Goal: Navigation & Orientation: Find specific page/section

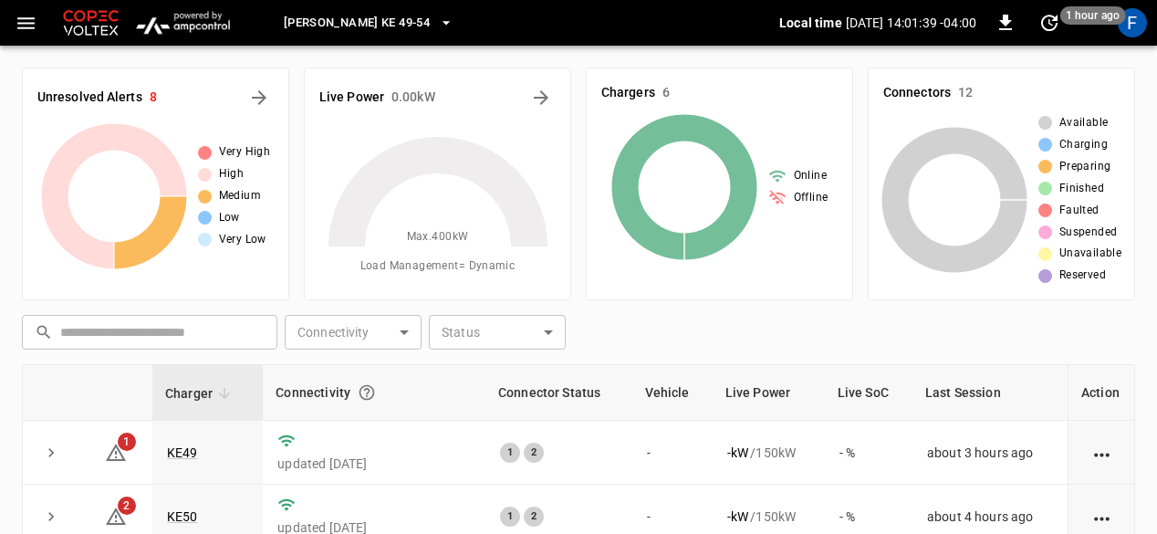
scroll to position [172, 0]
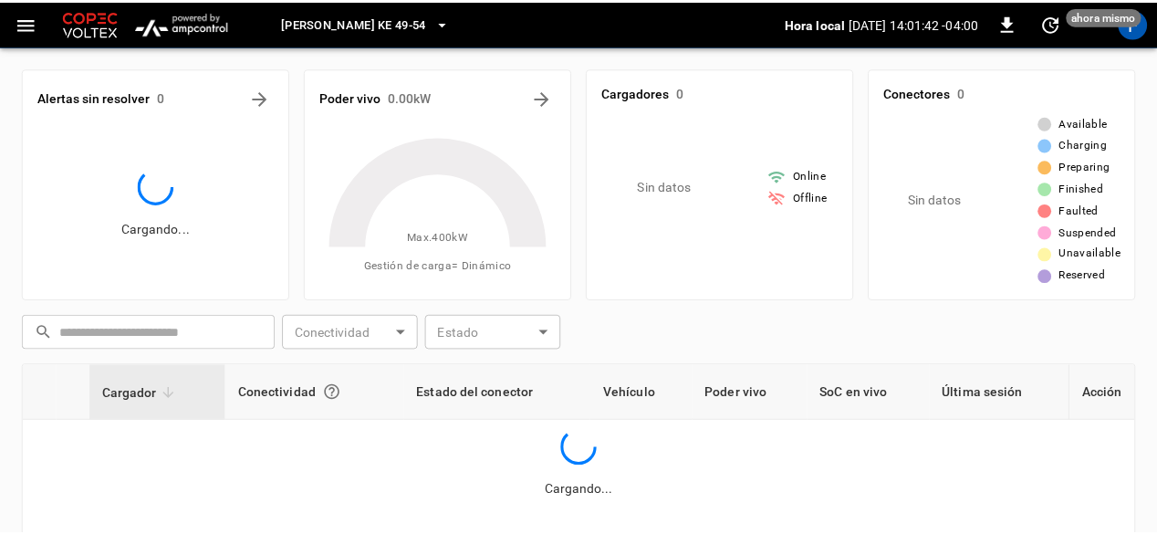
scroll to position [172, 0]
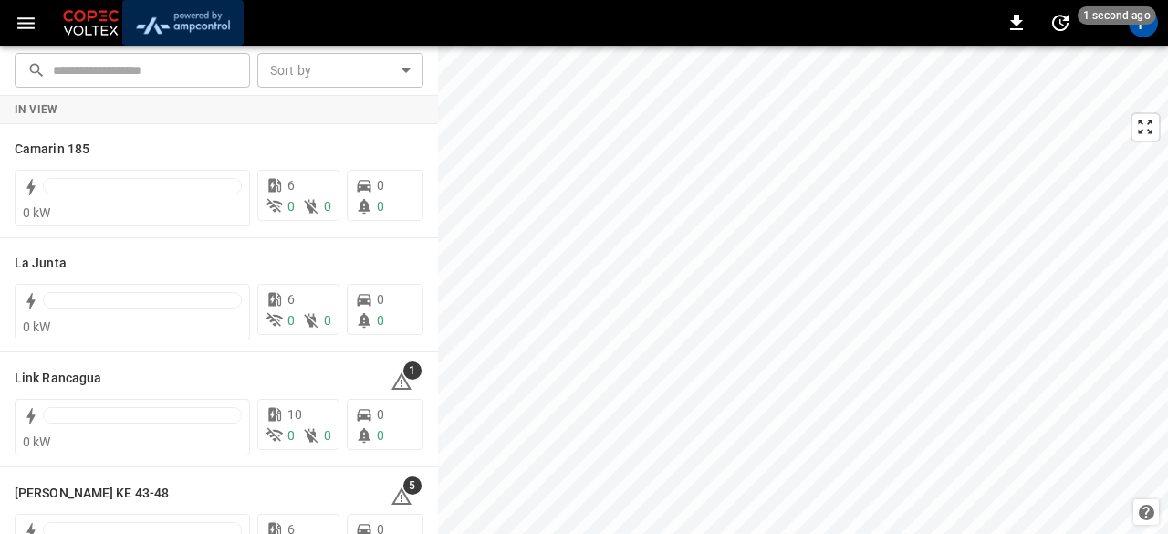
click at [208, 17] on img "menu" at bounding box center [183, 22] width 107 height 35
